Goal: Task Accomplishment & Management: Manage account settings

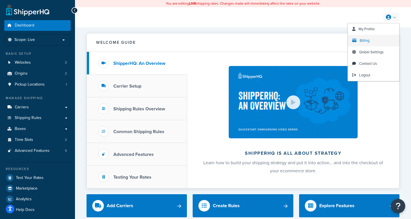
click at [367, 44] on link "Billing" at bounding box center [373, 41] width 51 height 12
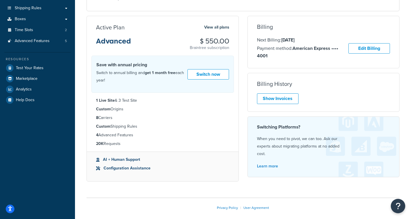
scroll to position [110, 0]
click at [273, 99] on link "Show Invoices" at bounding box center [278, 98] width 42 height 11
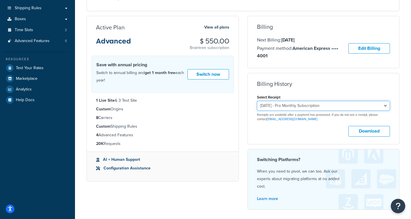
click at [357, 110] on select "[DATE] - Pro Monthly Subscription [DATE] - Pro Monthly Subscription [DATE] - Pr…" at bounding box center [323, 106] width 133 height 10
select select "q88brx2t"
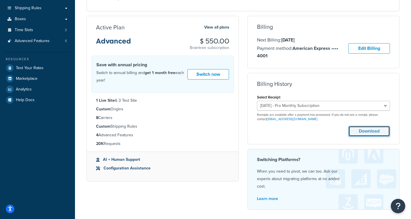
click at [369, 131] on button "Download" at bounding box center [369, 131] width 42 height 11
